Goal: Task Accomplishment & Management: Manage account settings

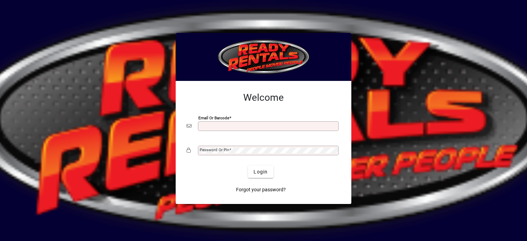
click at [207, 126] on input "Email or Barcode" at bounding box center [269, 126] width 139 height 5
type input "**********"
click at [205, 152] on mat-label "Password or Pin" at bounding box center [215, 150] width 30 height 5
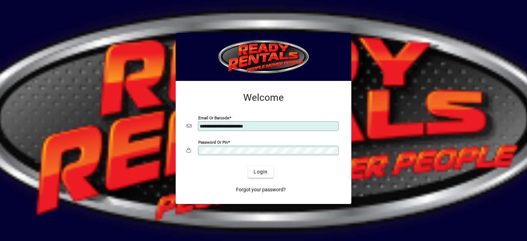
click at [248, 166] on button "Login" at bounding box center [260, 172] width 25 height 12
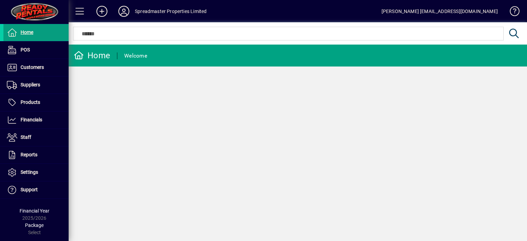
click at [307, 177] on div "Home Welcome" at bounding box center [298, 143] width 458 height 197
click at [122, 9] on icon at bounding box center [124, 11] width 14 height 11
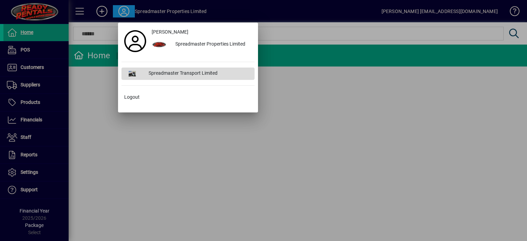
click at [164, 72] on div "Spreadmaster Transport Limited" at bounding box center [199, 74] width 112 height 12
